Goal: Task Accomplishment & Management: Complete application form

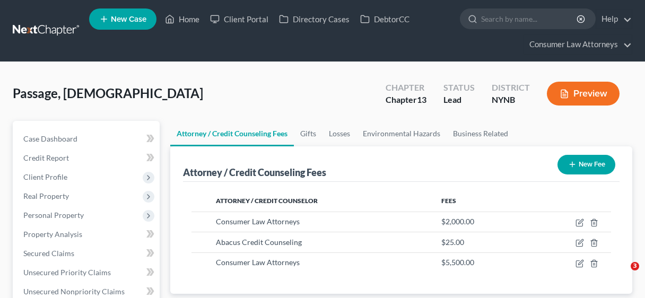
select select "2"
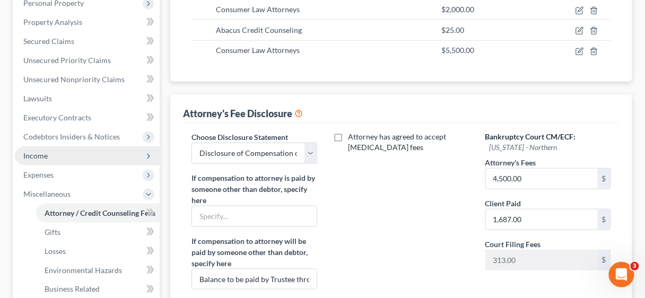
click at [31, 152] on span "Income" at bounding box center [35, 155] width 24 height 9
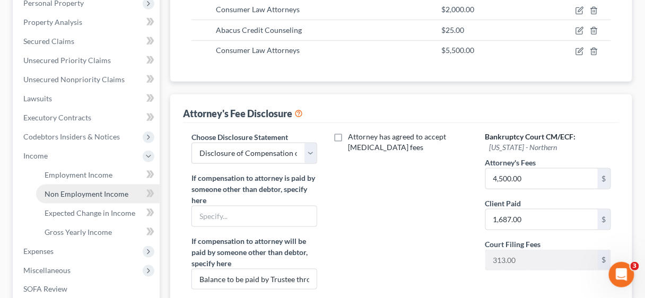
click at [69, 193] on span "Non Employment Income" at bounding box center [87, 193] width 84 height 9
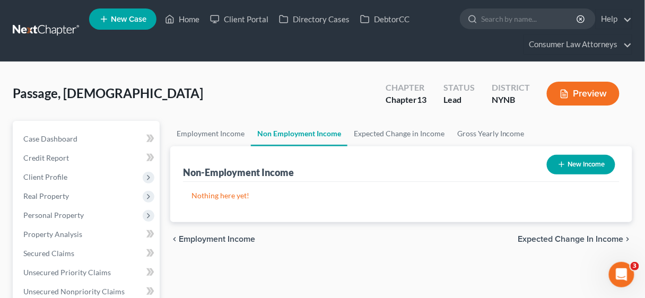
click at [587, 161] on button "New Income" at bounding box center [581, 165] width 68 height 20
select select "0"
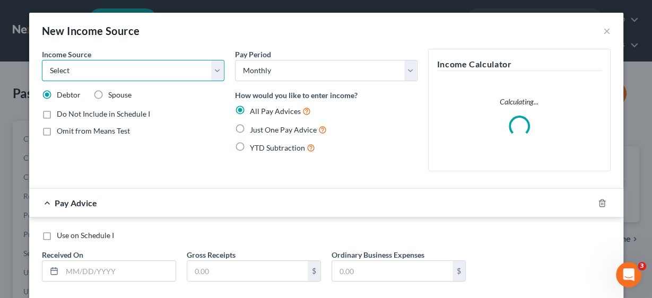
click at [217, 71] on select "Select Unemployment Disability (from employer) Pension Retirement Social Securi…" at bounding box center [133, 70] width 182 height 21
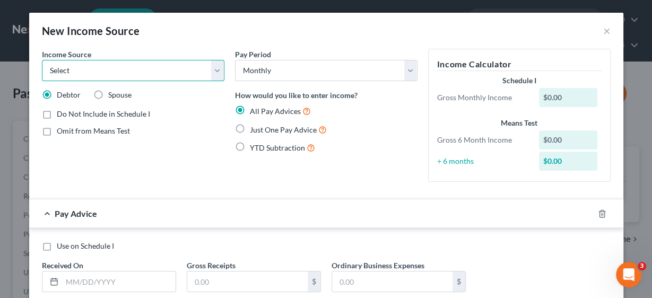
select select "8"
click at [42, 60] on select "Select Unemployment Disability (from employer) Pension Retirement Social Securi…" at bounding box center [133, 70] width 182 height 21
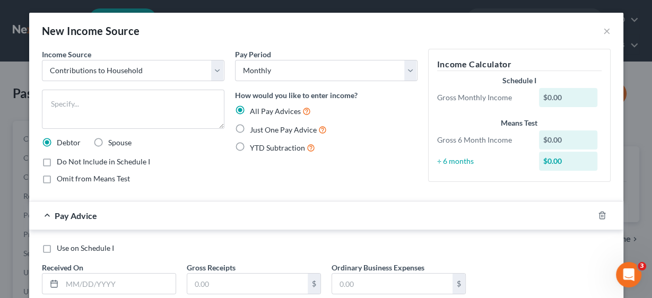
click at [108, 141] on label "Spouse" at bounding box center [119, 142] width 23 height 11
click at [112, 141] on input "Spouse" at bounding box center [115, 140] width 7 height 7
radio input "true"
click at [106, 110] on textarea at bounding box center [133, 109] width 182 height 39
click at [250, 130] on label "Just One Pay Advice" at bounding box center [288, 130] width 77 height 12
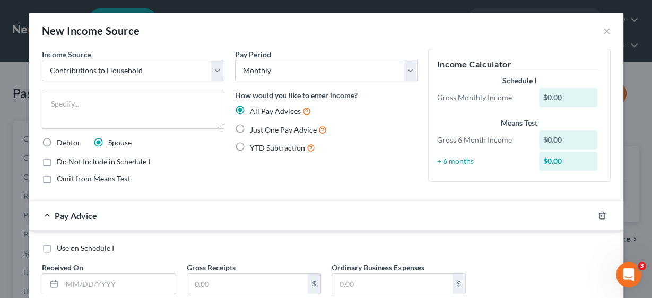
click at [254, 130] on input "Just One Pay Advice" at bounding box center [257, 127] width 7 height 7
radio input "true"
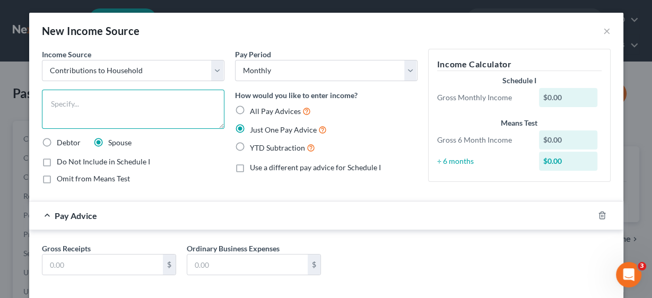
click at [144, 119] on textarea at bounding box center [133, 109] width 182 height 39
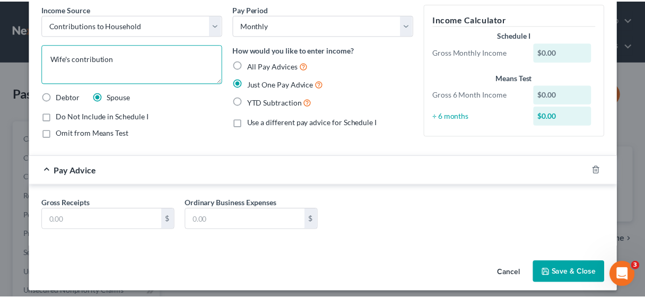
scroll to position [50, 0]
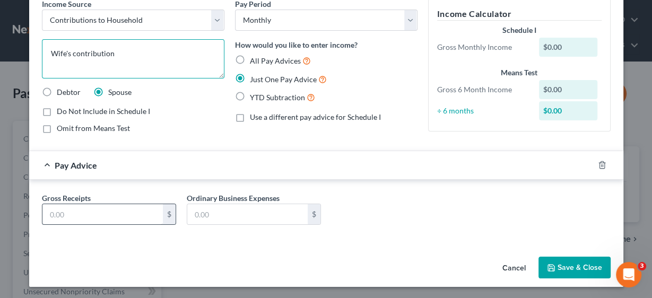
type textarea "Wife's contribution"
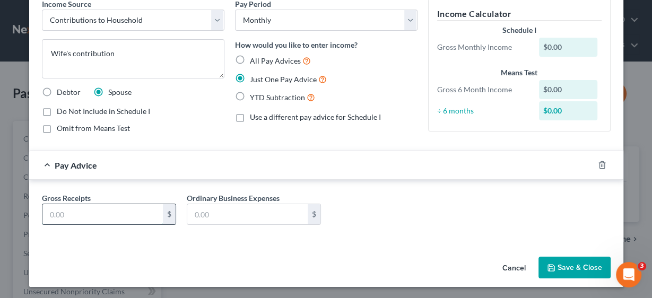
click at [103, 212] on input "text" at bounding box center [102, 214] width 120 height 20
type input "600.00"
click at [564, 268] on button "Save & Close" at bounding box center [574, 268] width 72 height 22
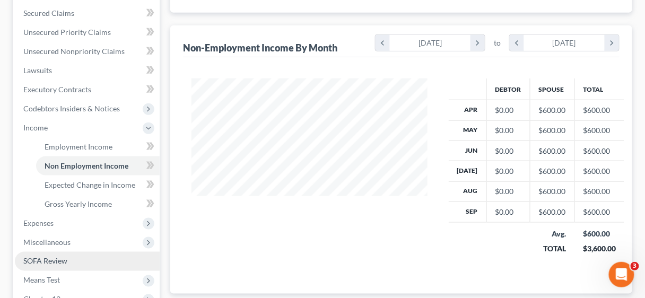
scroll to position [255, 0]
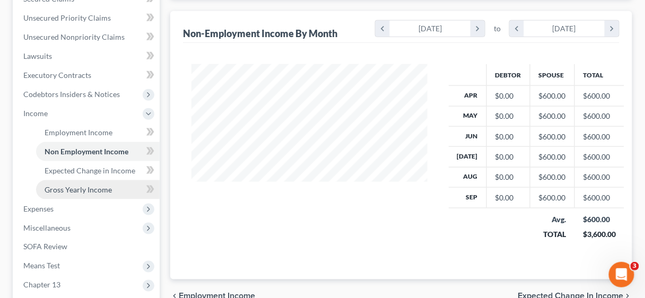
click at [71, 190] on span "Gross Yearly Income" at bounding box center [78, 189] width 67 height 9
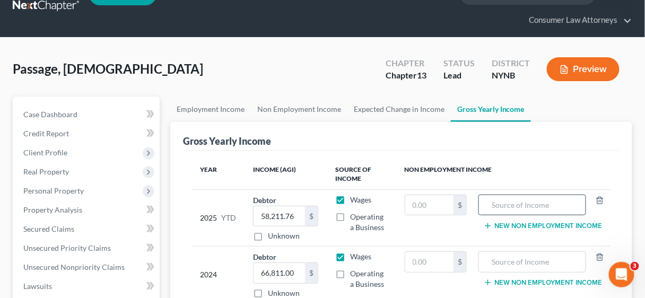
scroll to position [42, 0]
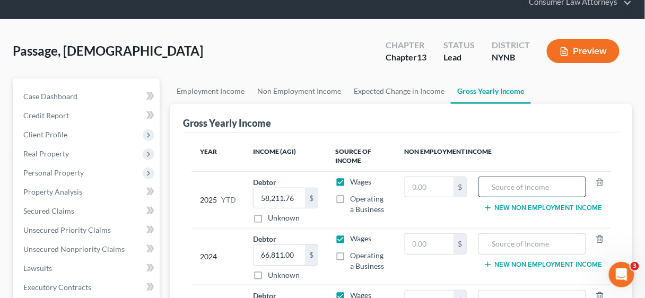
click at [518, 186] on input "text" at bounding box center [532, 187] width 96 height 20
type input "6000.00"
drag, startPoint x: 531, startPoint y: 185, endPoint x: 480, endPoint y: 185, distance: 51.5
click at [480, 185] on div "6000.00" at bounding box center [532, 187] width 108 height 21
click at [427, 178] on input "text" at bounding box center [429, 187] width 49 height 20
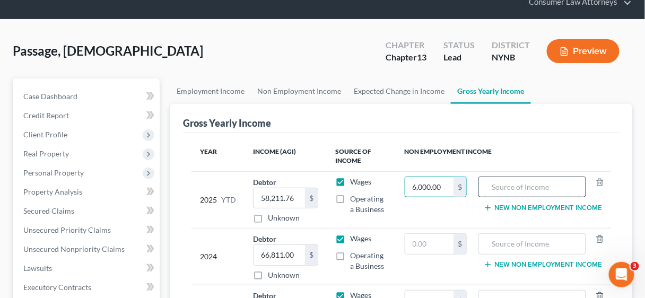
type input "6,000.00"
click at [503, 187] on input "text" at bounding box center [532, 187] width 96 height 20
drag, startPoint x: 512, startPoint y: 186, endPoint x: 491, endPoint y: 191, distance: 21.9
click at [491, 191] on input "Wife's Contribution" at bounding box center [532, 187] width 96 height 20
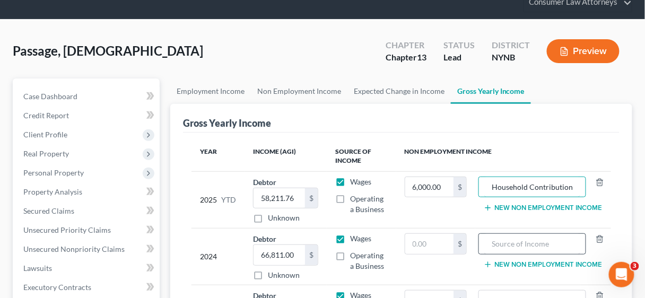
type input "Household Contribution"
click at [503, 239] on input "text" at bounding box center [532, 244] width 96 height 20
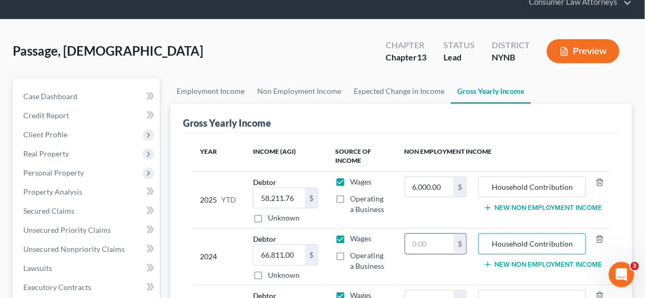
type input "Household Contribution"
click at [435, 245] on input "text" at bounding box center [429, 244] width 49 height 20
click at [445, 240] on input "text" at bounding box center [429, 244] width 49 height 20
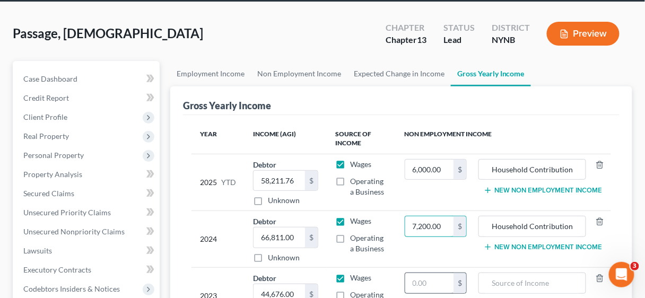
scroll to position [212, 0]
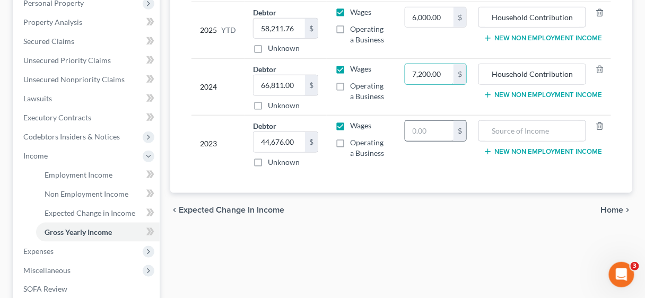
type input "7,200.00"
click at [431, 127] on input "text" at bounding box center [429, 131] width 49 height 20
type input "7,200.00"
click at [510, 126] on input "text" at bounding box center [532, 131] width 96 height 20
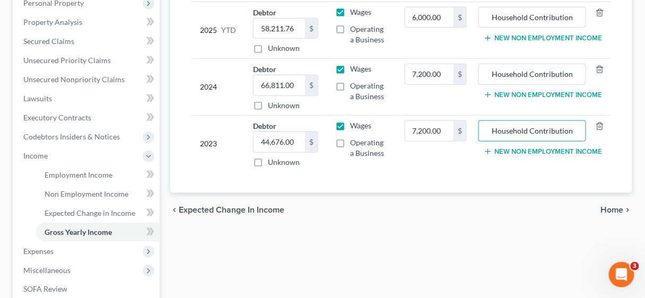
type input "Household Contribution"
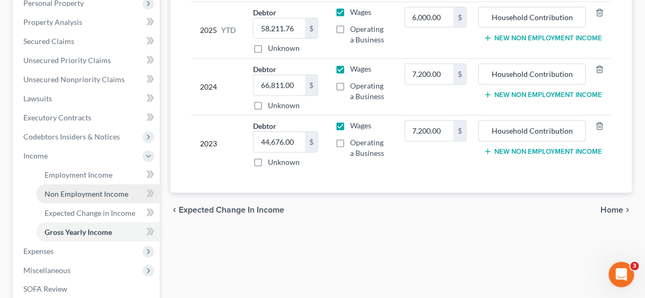
scroll to position [255, 0]
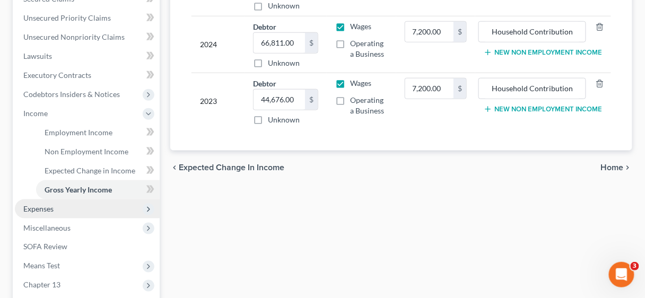
click at [43, 208] on span "Expenses" at bounding box center [38, 208] width 30 height 9
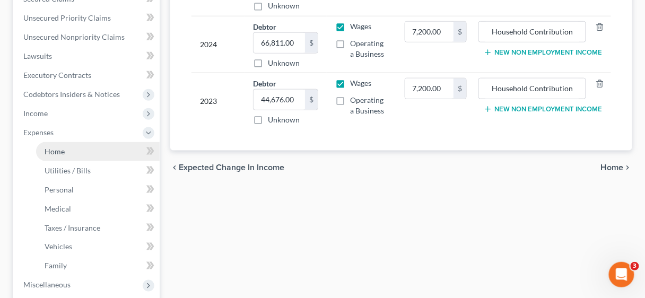
click at [58, 154] on span "Home" at bounding box center [55, 151] width 20 height 9
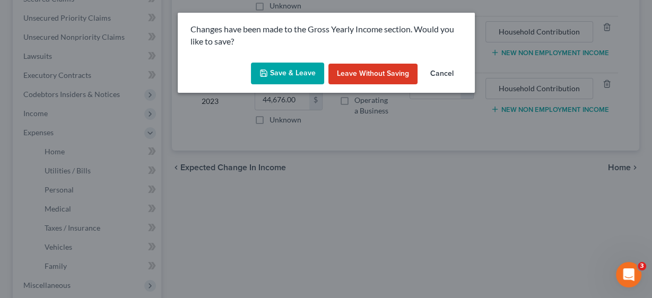
click at [287, 69] on button "Save & Leave" at bounding box center [287, 74] width 73 height 22
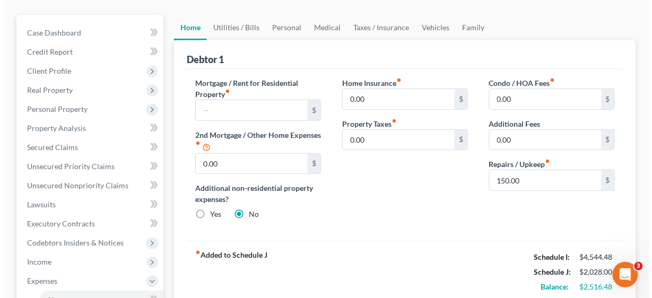
scroll to position [85, 0]
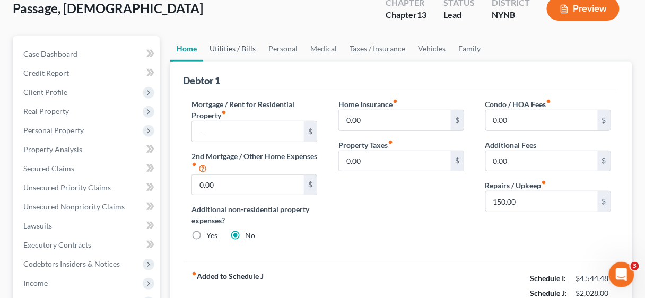
click at [229, 45] on link "Utilities / Bills" at bounding box center [232, 48] width 59 height 25
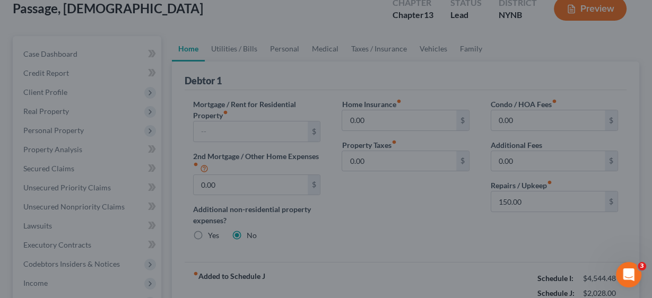
click at [232, 46] on div at bounding box center [326, 149] width 652 height 298
click at [108, 74] on div at bounding box center [326, 149] width 652 height 298
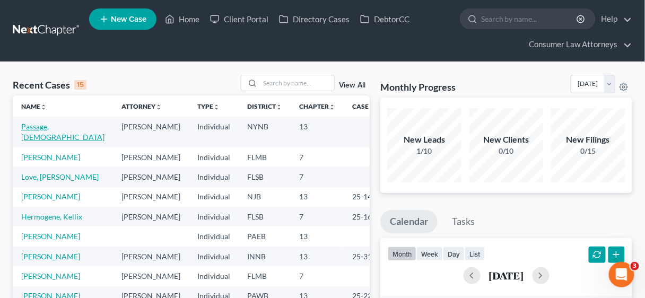
click at [56, 124] on link "Passage, [DEMOGRAPHIC_DATA]" at bounding box center [62, 132] width 83 height 20
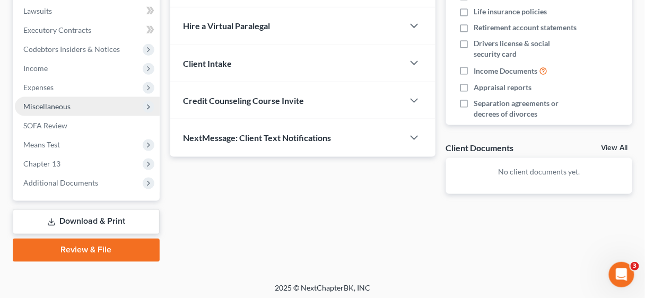
scroll to position [302, 0]
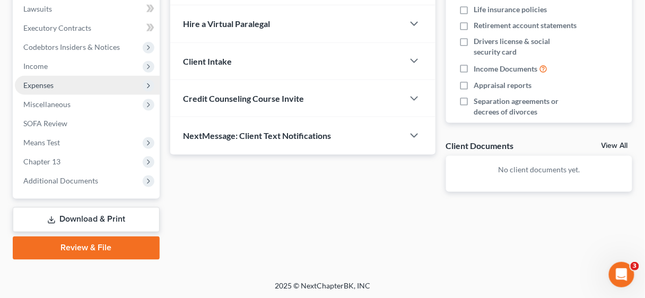
click at [46, 88] on span "Expenses" at bounding box center [38, 85] width 30 height 9
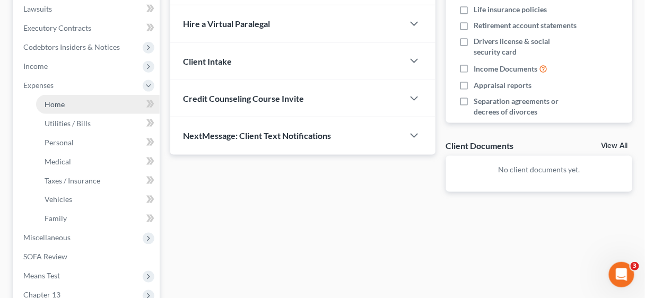
click at [59, 102] on span "Home" at bounding box center [55, 104] width 20 height 9
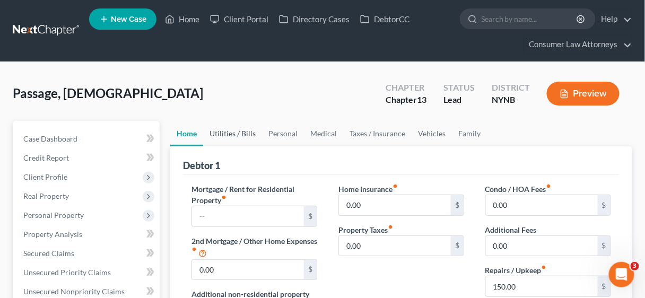
click at [222, 130] on link "Utilities / Bills" at bounding box center [232, 133] width 59 height 25
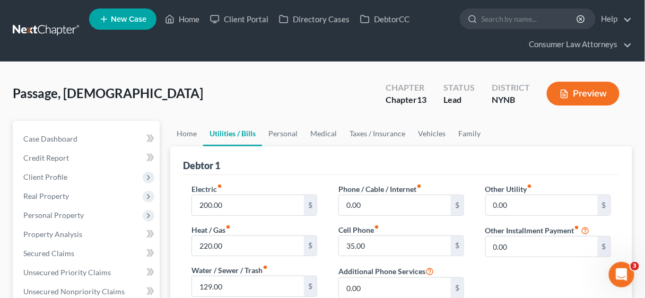
scroll to position [42, 0]
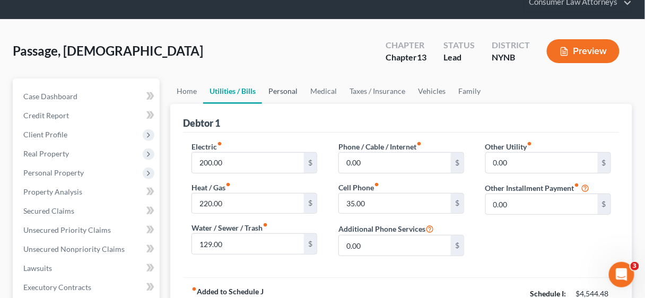
click at [279, 85] on link "Personal" at bounding box center [283, 91] width 42 height 25
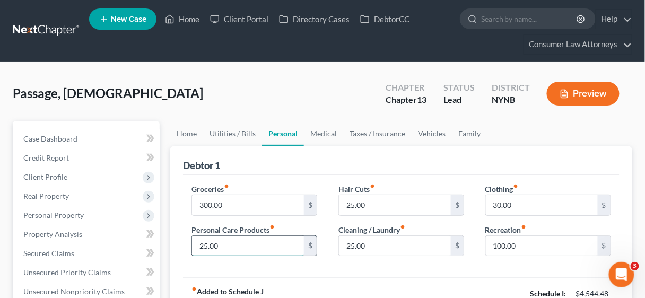
click at [233, 244] on input "25.00" at bounding box center [248, 246] width 112 height 20
click at [241, 204] on input "300.00" at bounding box center [248, 205] width 112 height 20
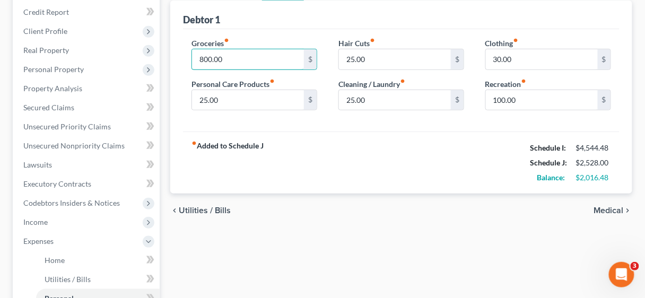
scroll to position [42, 0]
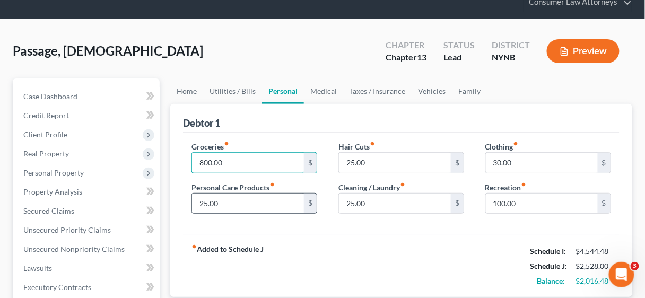
type input "800.00"
click at [238, 200] on input "25.00" at bounding box center [248, 204] width 112 height 20
type input "50.00"
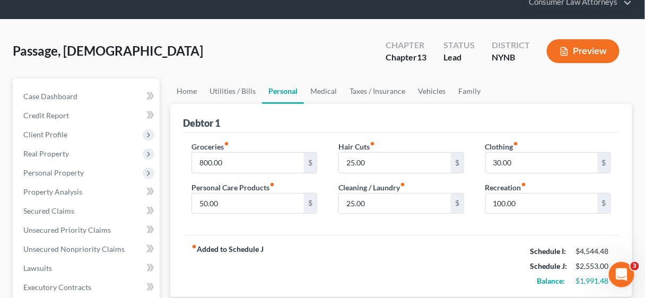
click at [365, 239] on div "fiber_manual_record Added to Schedule J Schedule I: $4,544.48 Schedule J: $2,55…" at bounding box center [401, 266] width 437 height 62
click at [382, 203] on input "25.00" at bounding box center [395, 204] width 112 height 20
click at [526, 162] on input "30.00" at bounding box center [542, 163] width 112 height 20
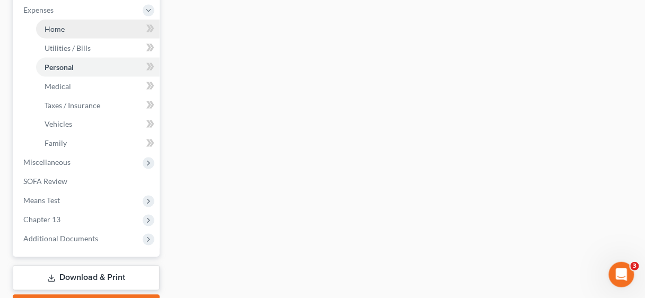
scroll to position [382, 0]
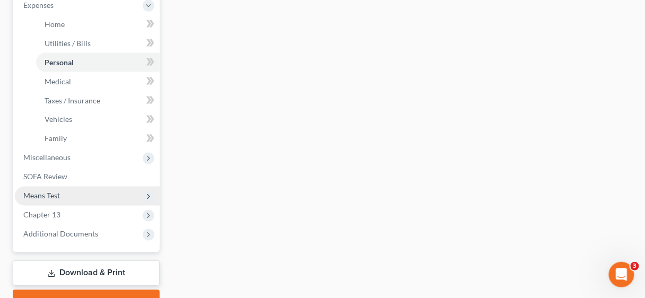
type input "50.00"
click at [49, 193] on span "Means Test" at bounding box center [41, 195] width 37 height 9
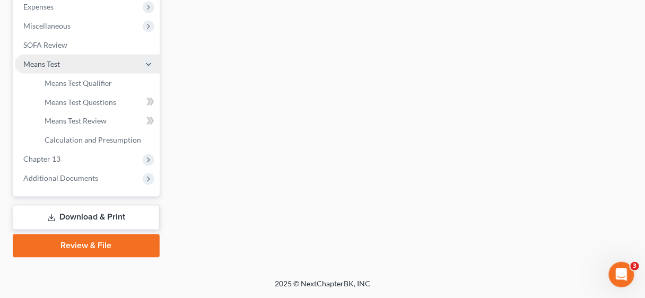
scroll to position [378, 0]
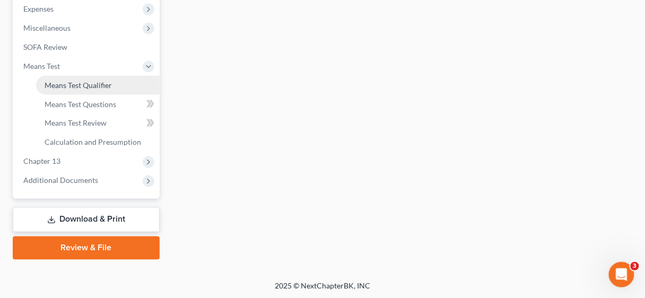
click at [66, 87] on span "Means Test Qualifier" at bounding box center [78, 85] width 67 height 9
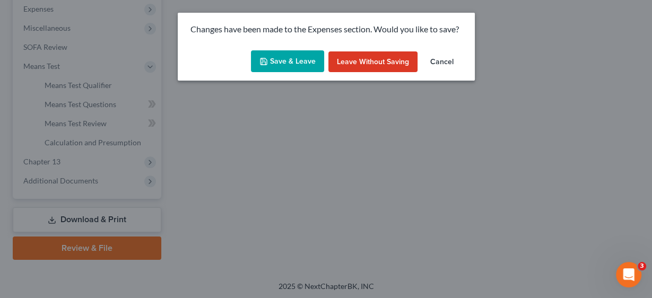
click at [289, 57] on button "Save & Leave" at bounding box center [287, 61] width 73 height 22
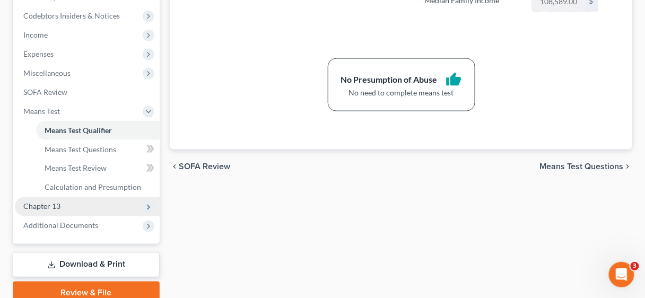
scroll to position [339, 0]
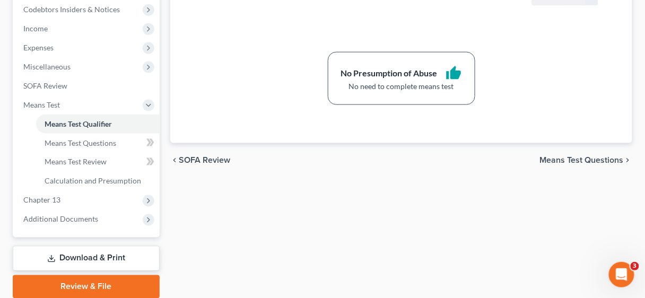
click at [99, 257] on link "Download & Print" at bounding box center [86, 258] width 147 height 25
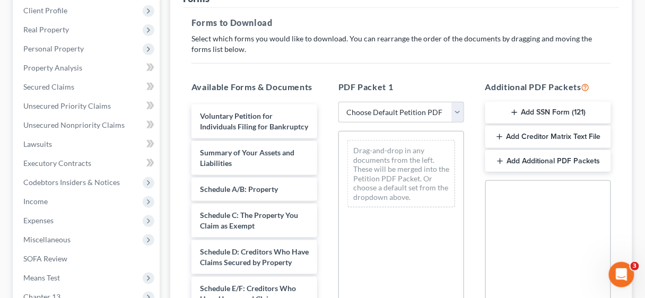
scroll to position [170, 0]
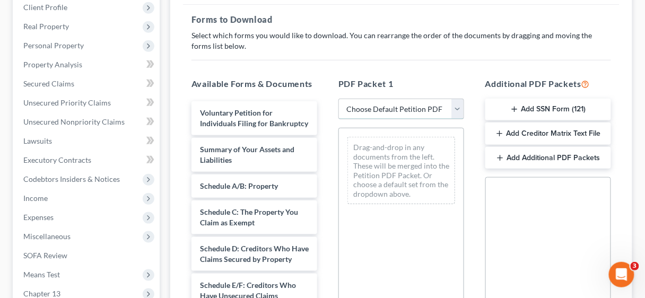
click at [460, 108] on select "Choose Default Petition PDF Packet Complete Bankruptcy Petition (all forms and …" at bounding box center [401, 109] width 126 height 21
select select "0"
click at [338, 99] on select "Choose Default Petition PDF Packet Complete Bankruptcy Petition (all forms and …" at bounding box center [401, 109] width 126 height 21
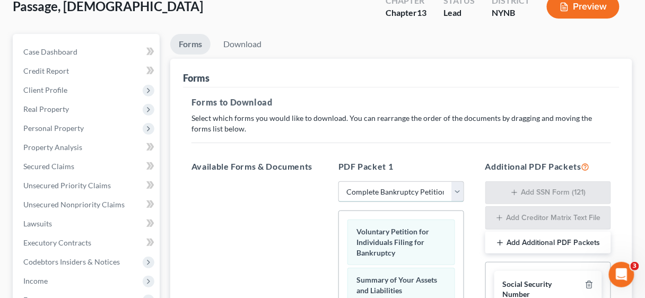
scroll to position [85, 0]
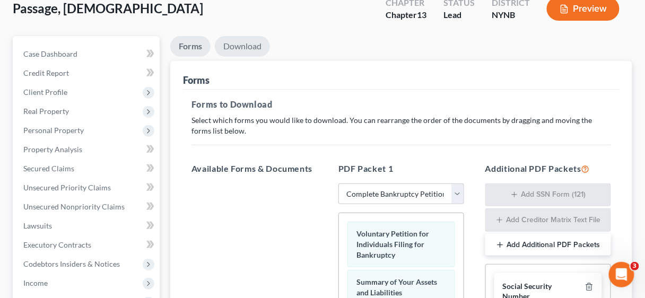
click at [240, 42] on link "Download" at bounding box center [242, 46] width 55 height 21
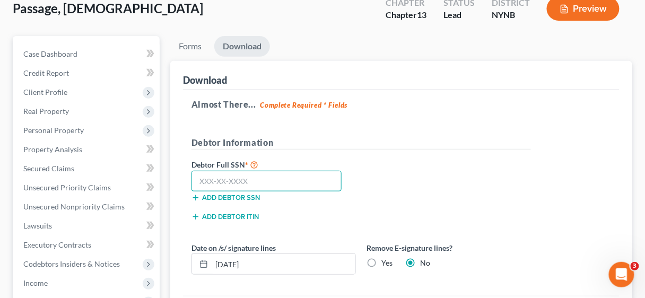
click at [221, 179] on input "text" at bounding box center [266, 181] width 150 height 21
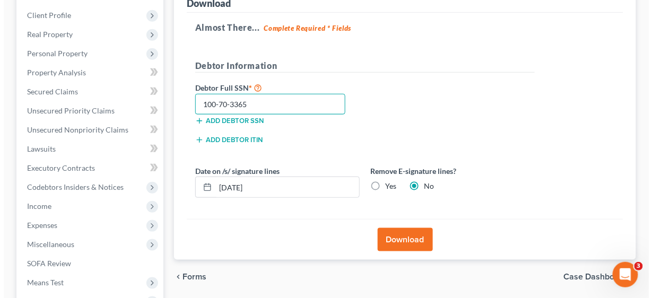
scroll to position [170, 0]
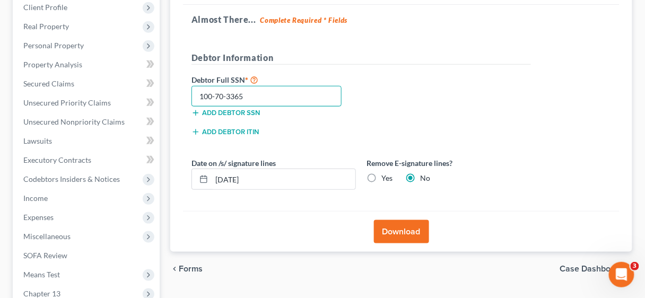
type input "100-70-3365"
click at [381, 178] on label "Yes" at bounding box center [386, 178] width 11 height 11
click at [386, 178] on input "Yes" at bounding box center [389, 176] width 7 height 7
radio input "true"
click at [405, 229] on button "Download" at bounding box center [401, 231] width 55 height 23
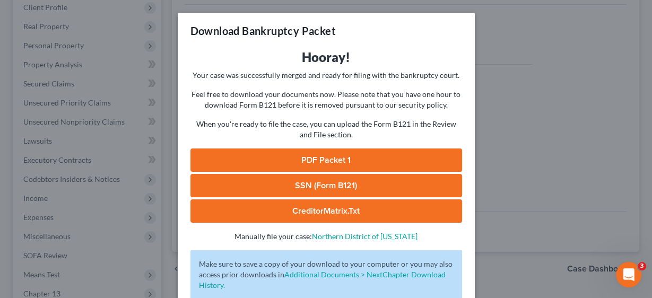
click at [354, 157] on link "PDF Packet 1" at bounding box center [326, 160] width 272 height 23
click at [312, 187] on link "SSN (Form B121)" at bounding box center [326, 185] width 272 height 23
click at [320, 208] on link "CreditorMatrix.txt" at bounding box center [326, 210] width 272 height 23
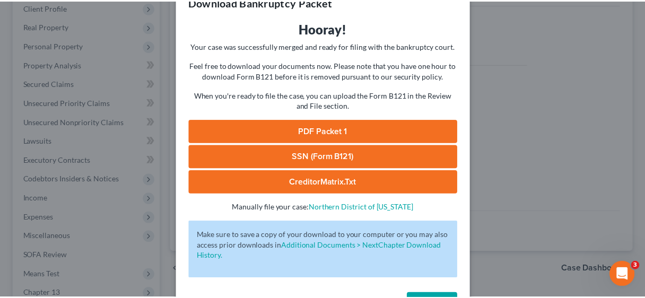
scroll to position [66, 0]
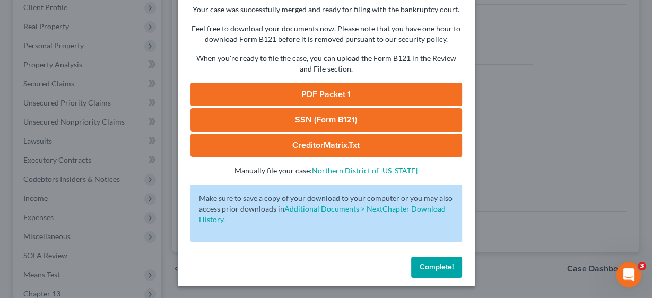
click at [430, 263] on span "Complete!" at bounding box center [437, 267] width 34 height 9
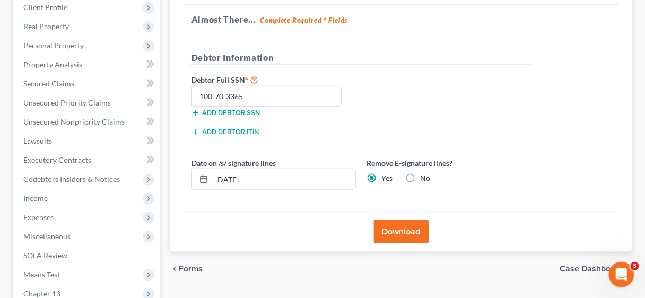
click at [420, 174] on label "No" at bounding box center [425, 178] width 10 height 11
click at [424, 174] on input "No" at bounding box center [427, 176] width 7 height 7
radio input "true"
radio input "false"
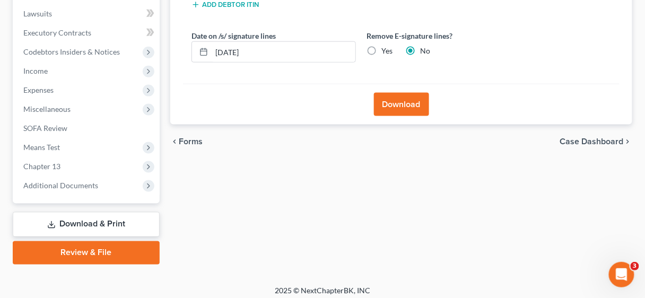
scroll to position [302, 0]
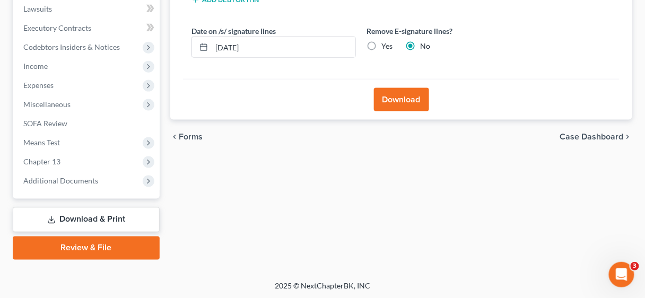
click at [95, 248] on link "Review & File" at bounding box center [86, 248] width 147 height 23
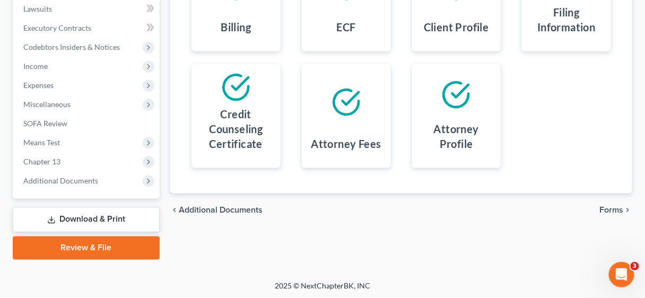
click at [105, 218] on link "Download & Print" at bounding box center [86, 219] width 147 height 25
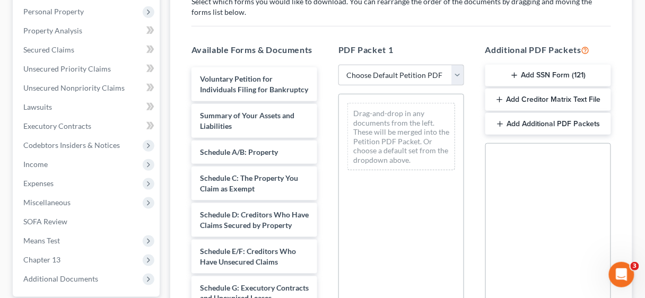
scroll to position [255, 0]
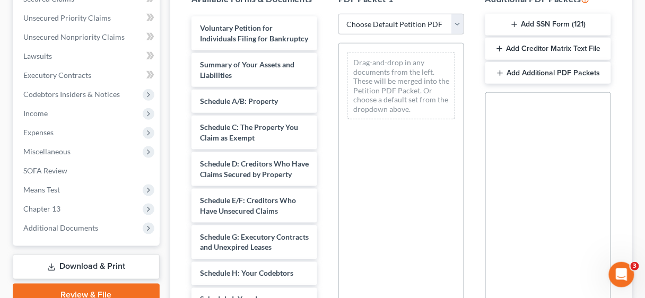
click at [551, 19] on button "Add SSN Form (121)" at bounding box center [548, 25] width 126 height 22
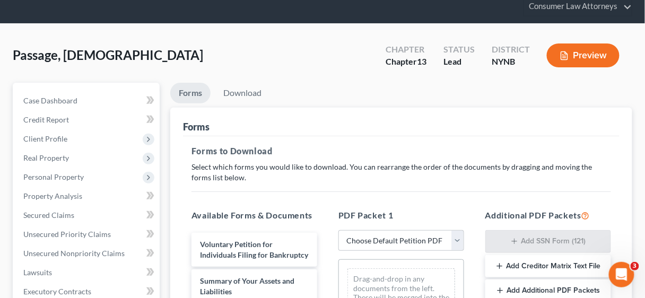
scroll to position [0, 0]
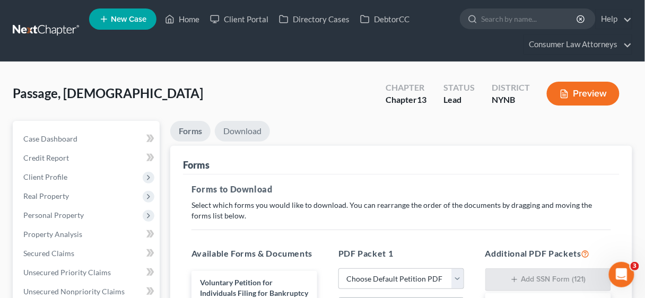
click at [247, 130] on link "Download" at bounding box center [242, 131] width 55 height 21
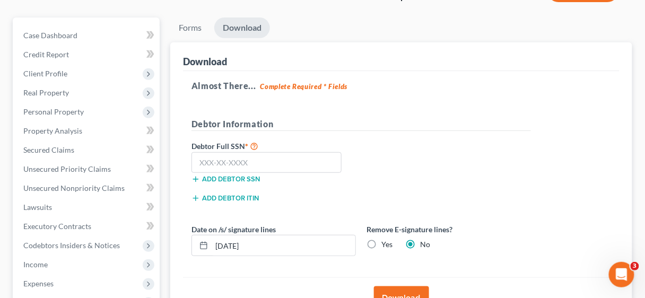
scroll to position [127, 0]
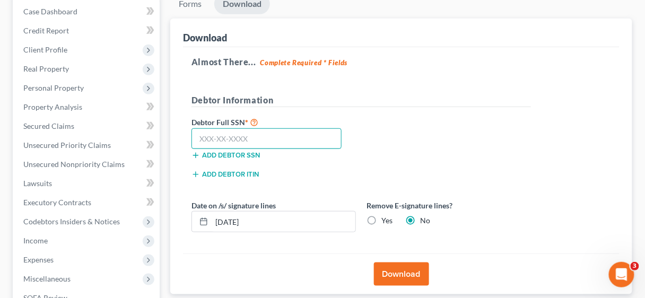
click at [269, 128] on input "text" at bounding box center [266, 138] width 150 height 21
click at [248, 136] on input "100" at bounding box center [266, 138] width 150 height 21
type input "100-70-3365"
click at [414, 271] on button "Download" at bounding box center [401, 274] width 55 height 23
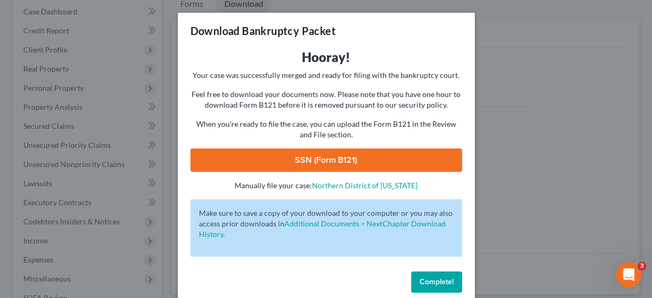
click at [345, 159] on link "SSN (Form B121)" at bounding box center [326, 160] width 272 height 23
click at [438, 275] on button "Complete!" at bounding box center [436, 282] width 51 height 21
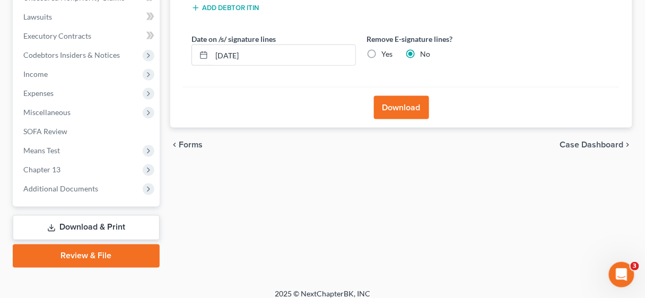
scroll to position [302, 0]
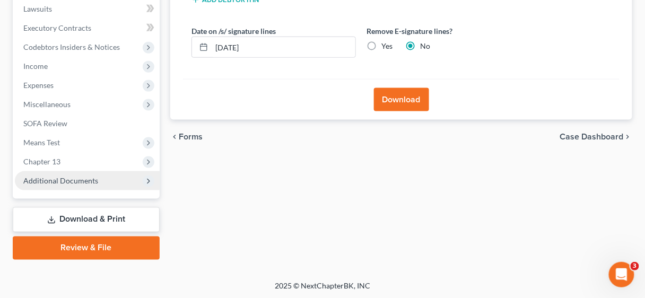
click at [69, 180] on span "Additional Documents" at bounding box center [60, 180] width 75 height 9
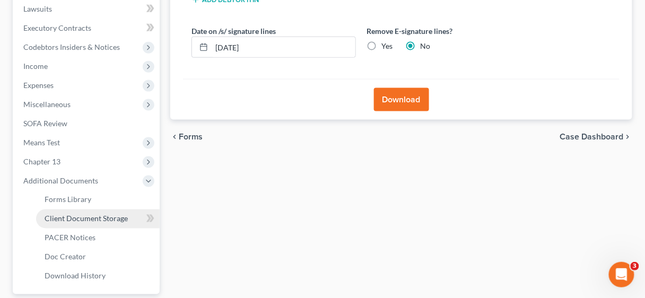
click at [91, 219] on span "Client Document Storage" at bounding box center [86, 218] width 83 height 9
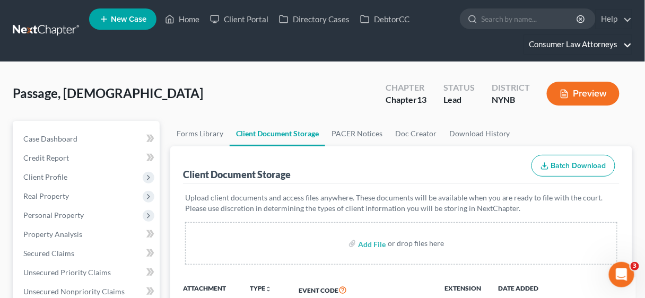
click at [569, 43] on link "Consumer Law Attorneys" at bounding box center [578, 44] width 108 height 19
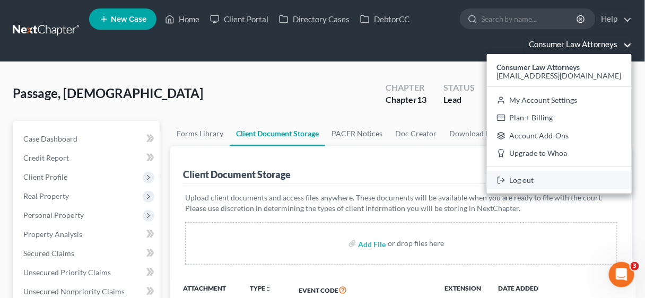
click at [527, 177] on link "Log out" at bounding box center [559, 180] width 145 height 18
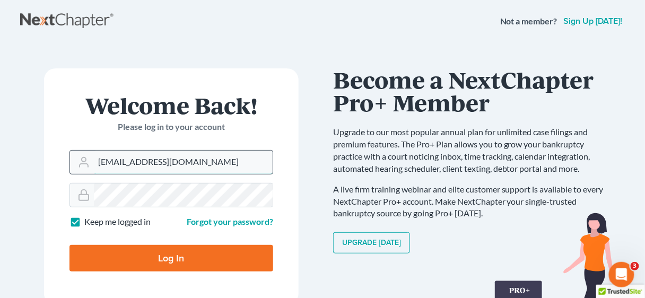
drag, startPoint x: 232, startPoint y: 166, endPoint x: 80, endPoint y: 167, distance: 151.7
click at [80, 167] on div "[EMAIL_ADDRESS][DOMAIN_NAME]" at bounding box center [171, 162] width 204 height 24
type input "rpkirby@kirby.law"
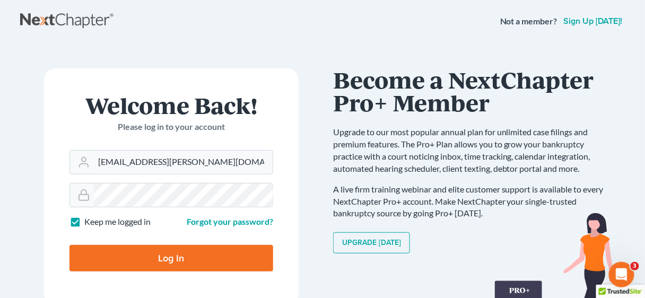
click at [185, 254] on input "Log In" at bounding box center [171, 258] width 204 height 27
type input "Thinking..."
